Goal: Transaction & Acquisition: Book appointment/travel/reservation

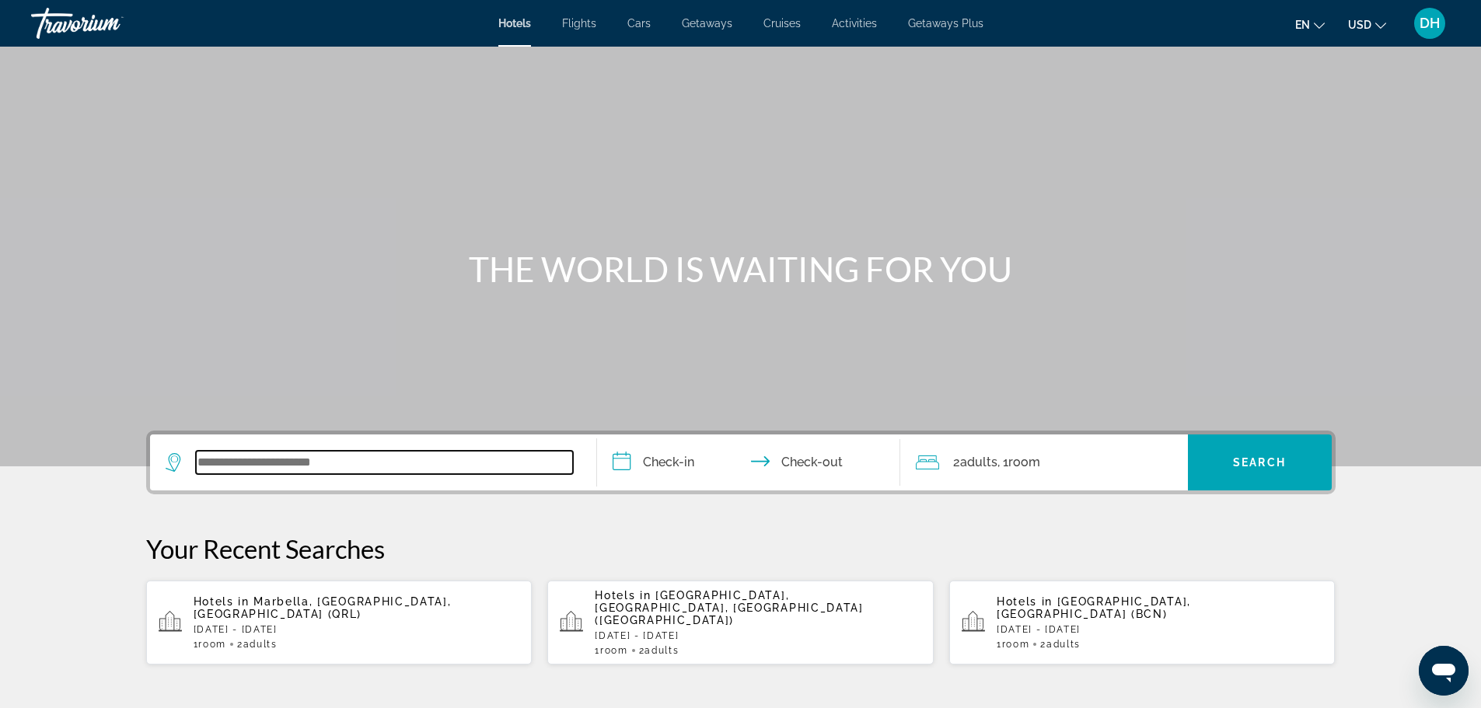
click at [354, 461] on input "Search widget" at bounding box center [384, 462] width 377 height 23
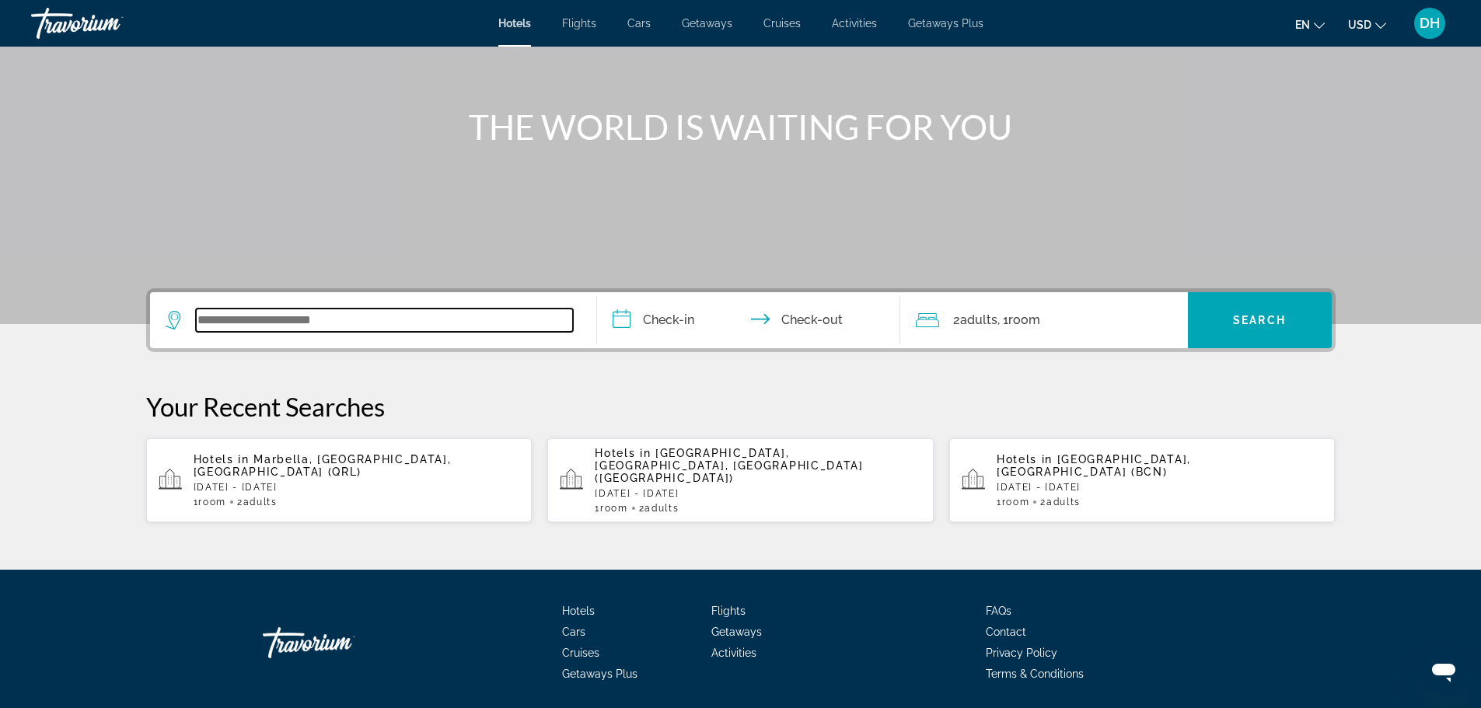
scroll to position [169, 0]
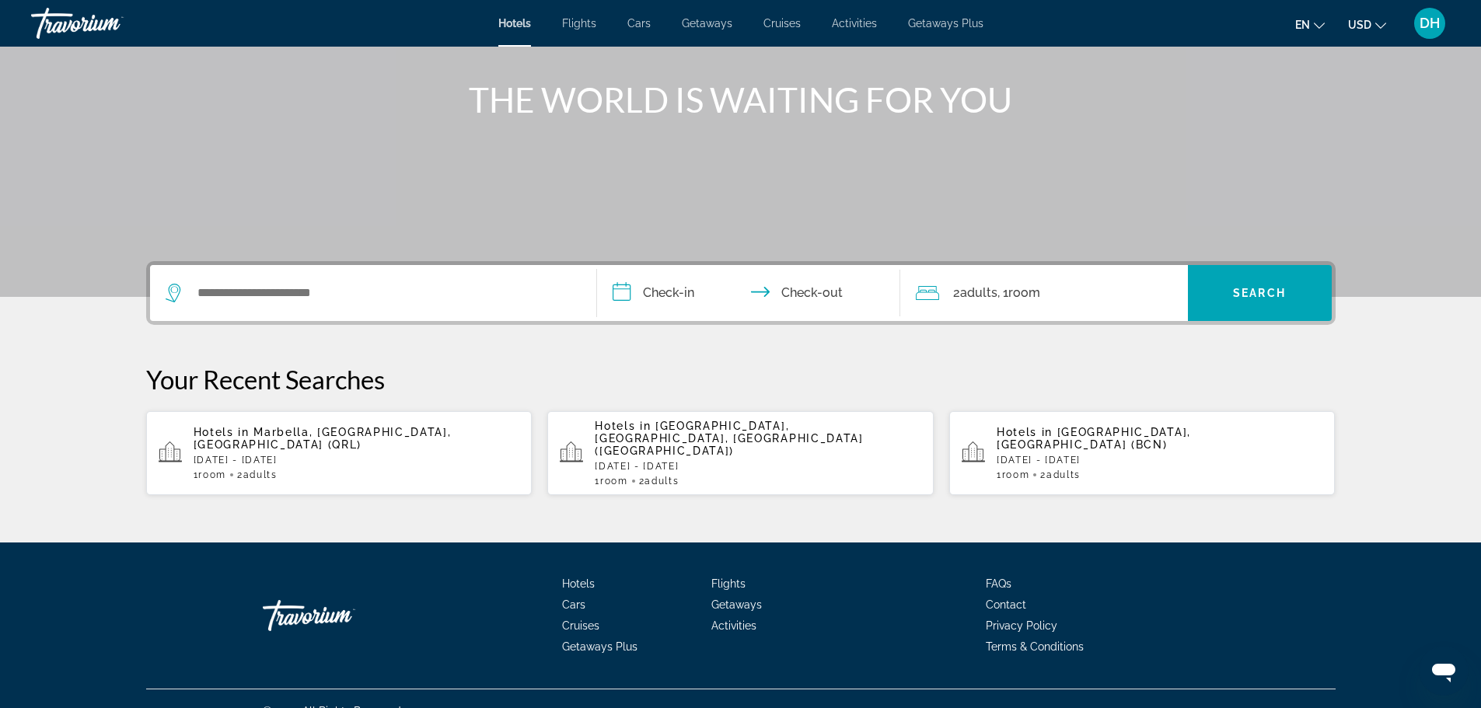
click at [366, 450] on div "Hotels in [GEOGRAPHIC_DATA], [GEOGRAPHIC_DATA], [GEOGRAPHIC_DATA] (QRL) [DATE] …" at bounding box center [357, 453] width 326 height 54
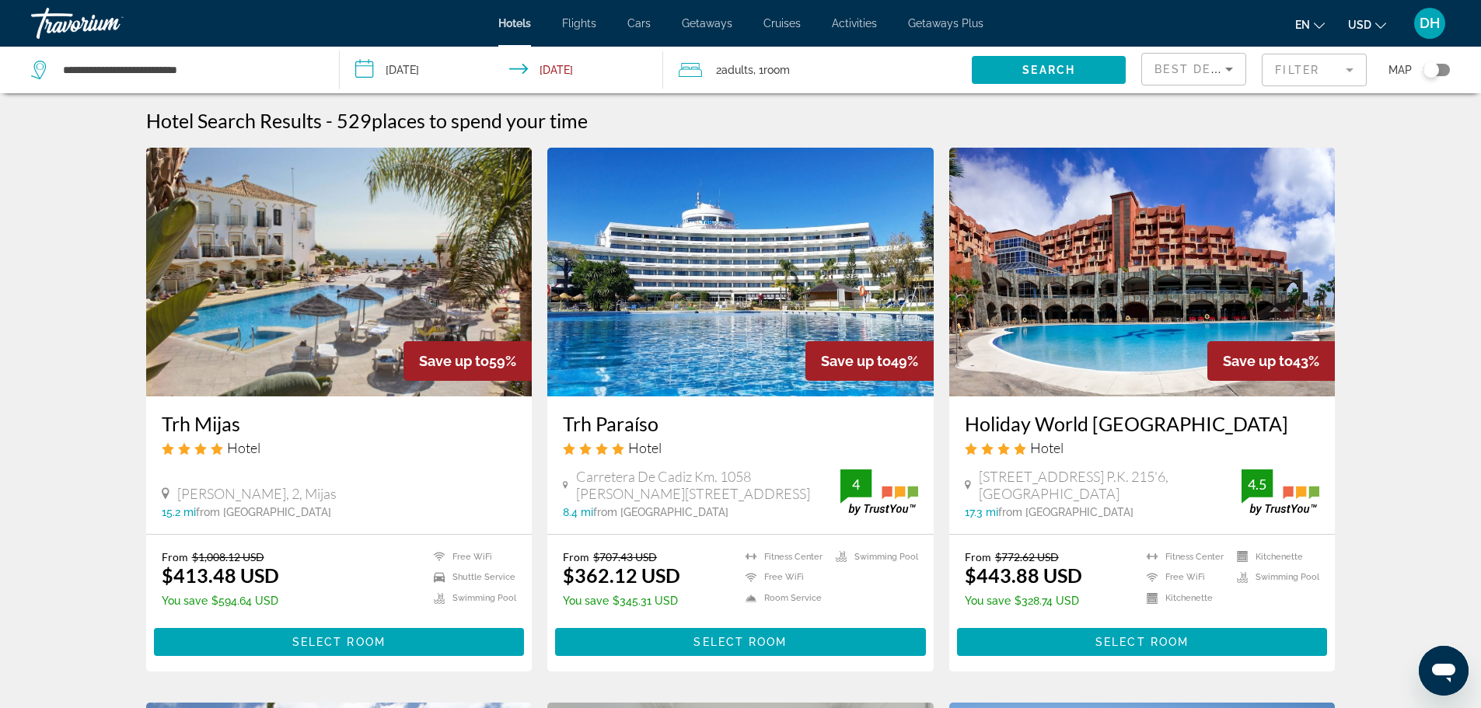
drag, startPoint x: 1300, startPoint y: 66, endPoint x: 1285, endPoint y: 66, distance: 15.5
click at [1300, 66] on mat-form-field "Filter" at bounding box center [1314, 70] width 105 height 33
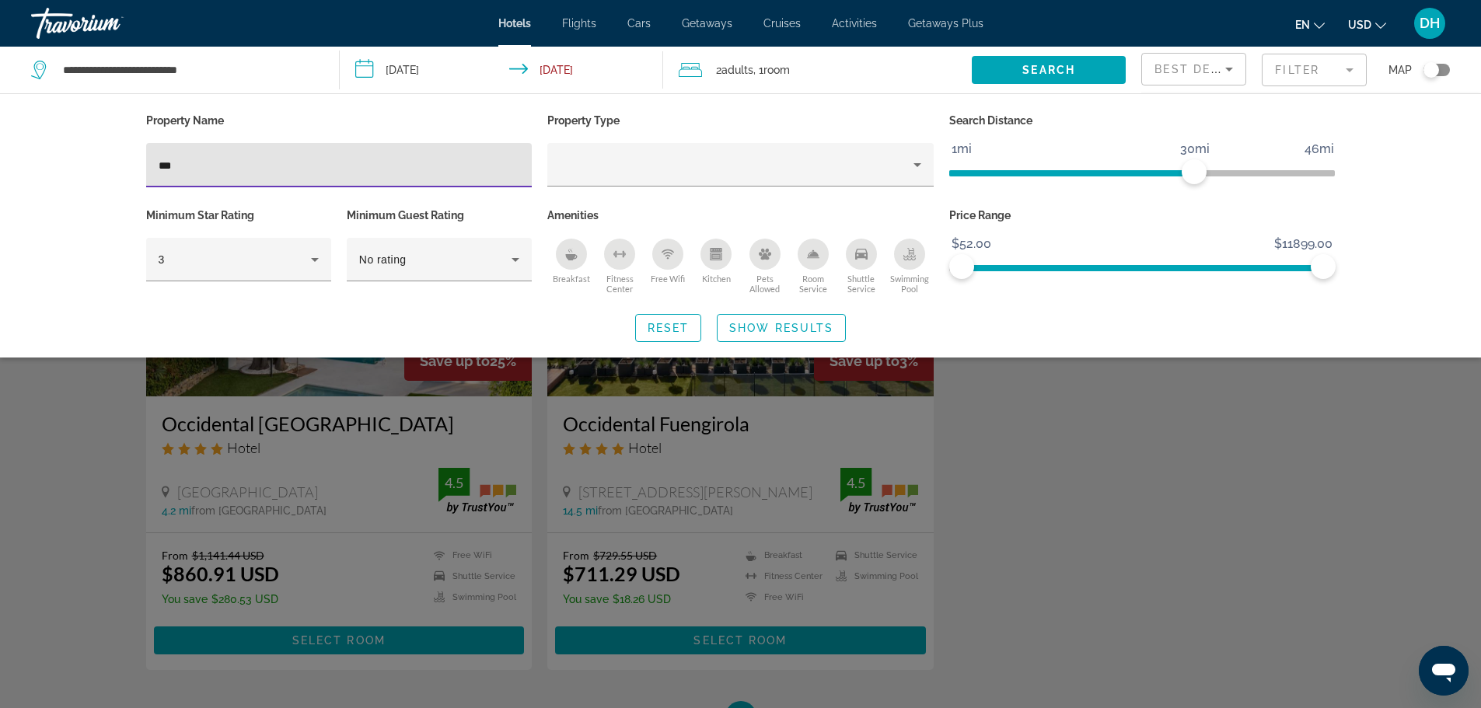
type input "***"
click at [337, 639] on div "Search widget" at bounding box center [740, 470] width 1481 height 475
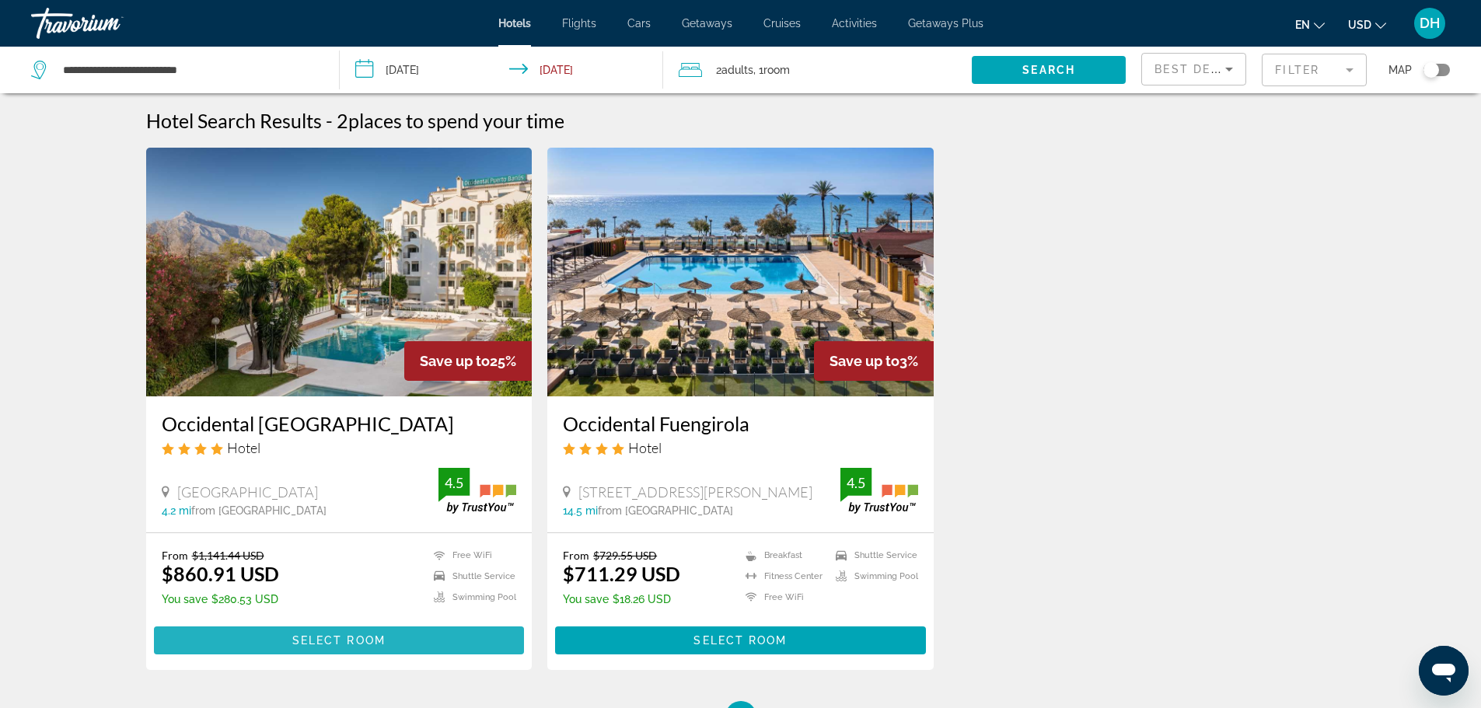
click at [335, 637] on span "Select Room" at bounding box center [338, 640] width 93 height 12
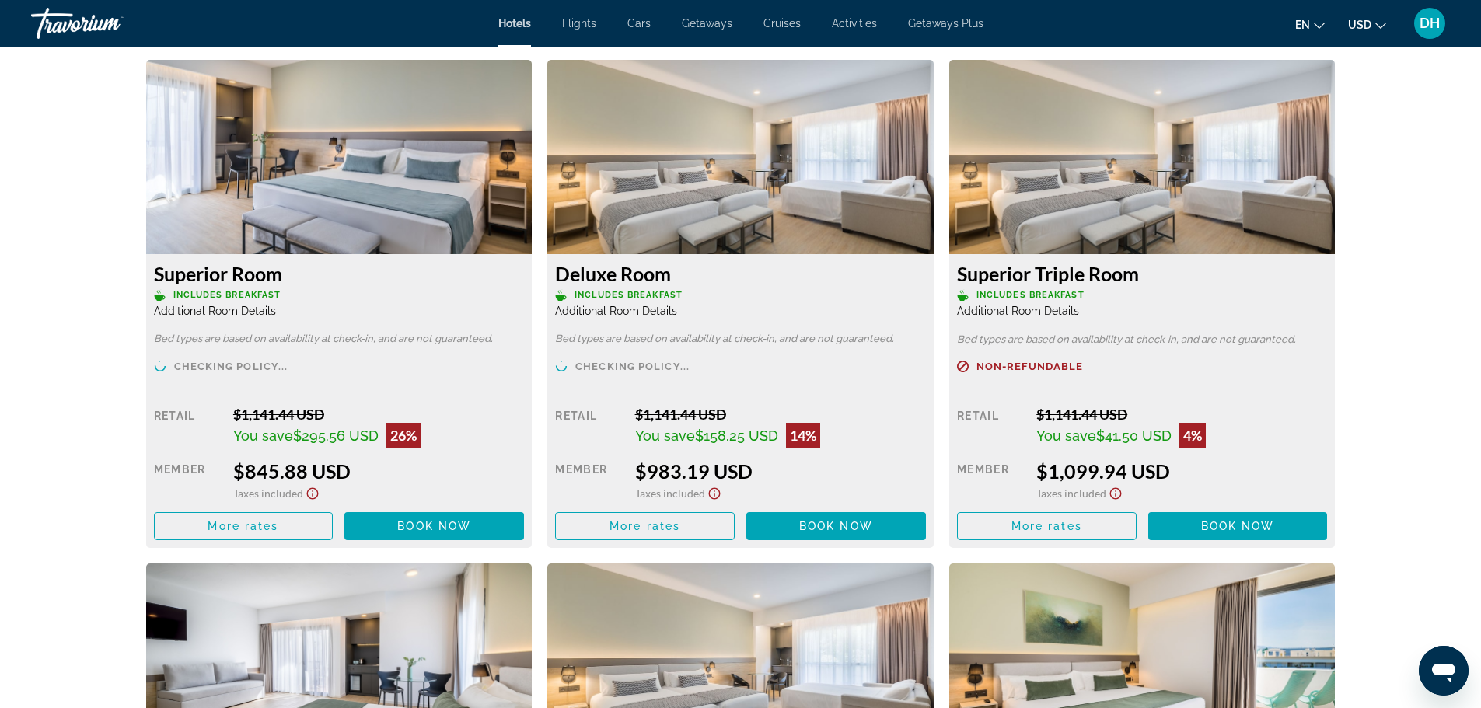
scroll to position [2099, 0]
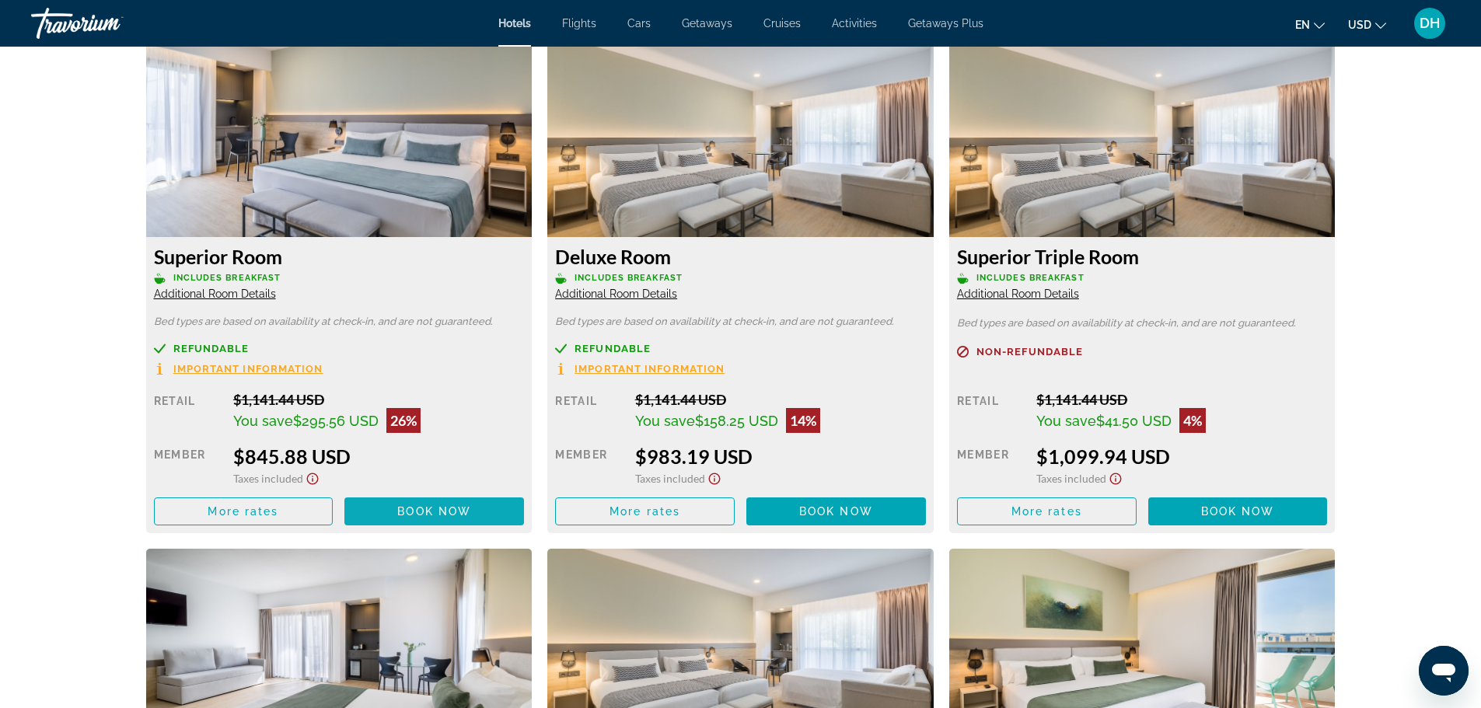
click at [431, 511] on span "Book now" at bounding box center [434, 511] width 74 height 12
